Goal: Understand process/instructions

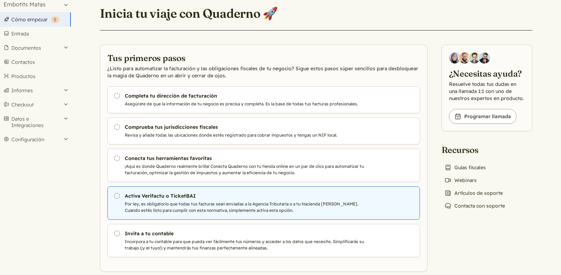
scroll to position [32, 0]
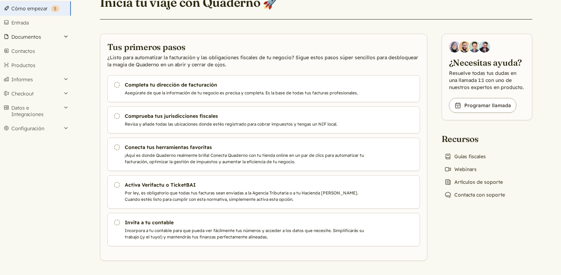
click at [58, 35] on button "Documentos" at bounding box center [35, 37] width 71 height 14
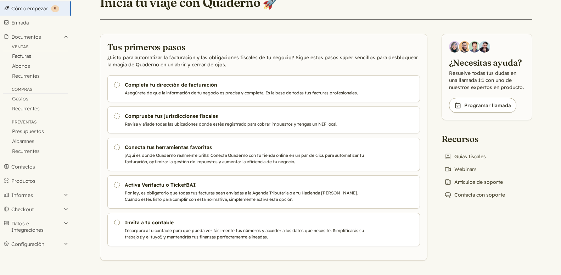
click at [25, 58] on link "Facturas" at bounding box center [35, 56] width 71 height 10
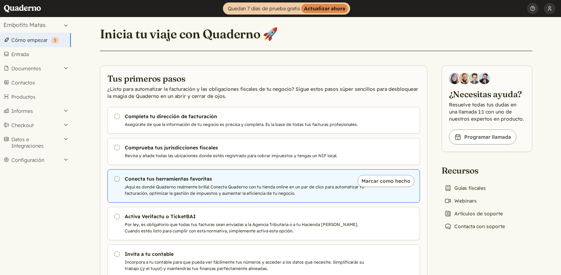
scroll to position [32, 0]
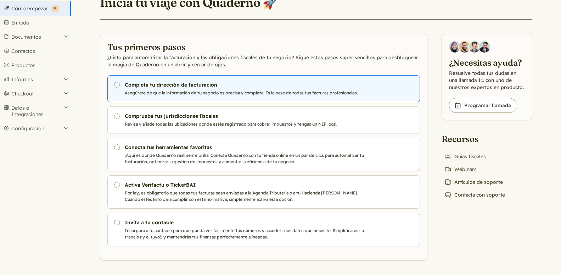
click at [119, 83] on use at bounding box center [117, 85] width 6 height 6
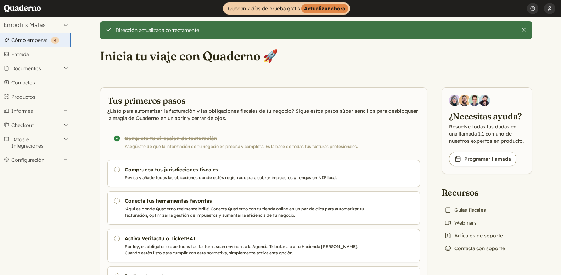
scroll to position [36, 0]
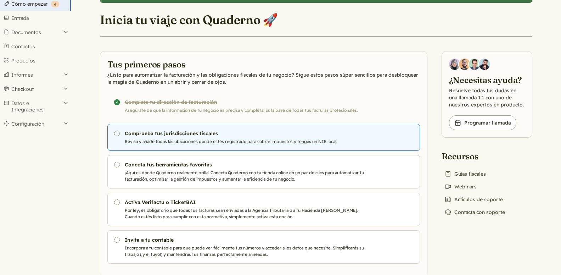
click at [178, 139] on p "Revisa y añade todas las ubicaciones donde estés registrado para cobrar impuest…" at bounding box center [246, 141] width 242 height 6
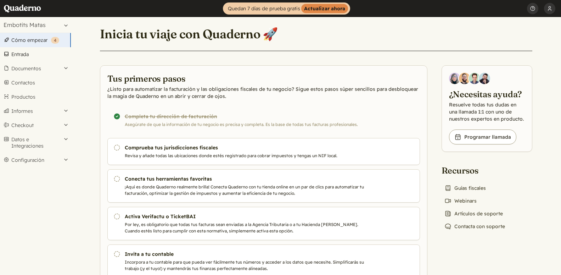
click at [19, 53] on link "Entrada" at bounding box center [35, 54] width 71 height 14
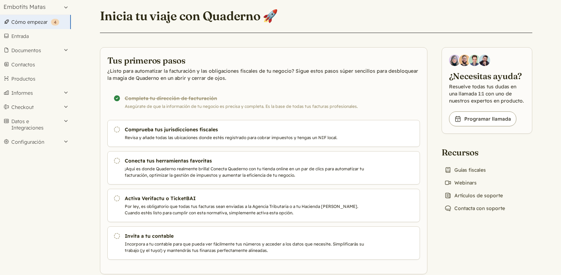
scroll to position [32, 0]
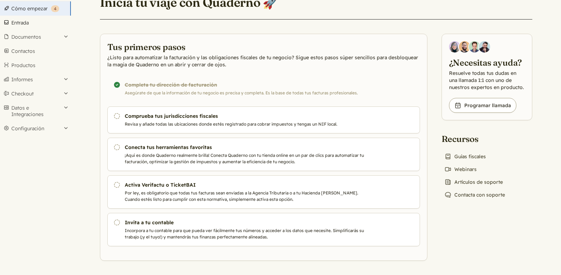
click at [21, 20] on link "Entrada" at bounding box center [35, 23] width 71 height 14
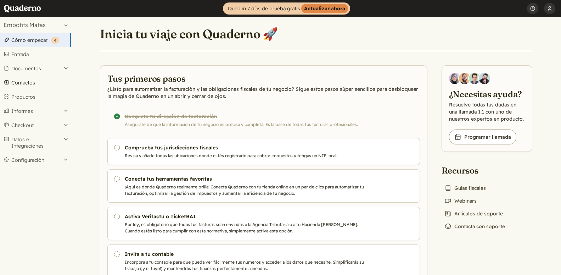
click at [23, 79] on link "Contactos" at bounding box center [35, 82] width 71 height 14
